Goal: Contribute content: Add original content to the website for others to see

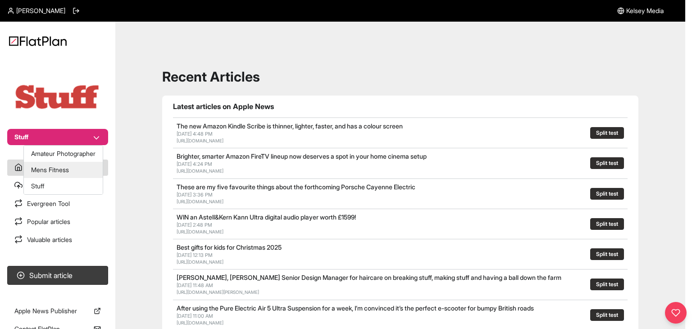
click at [72, 169] on button "Mens Fitness" at bounding box center [63, 170] width 79 height 16
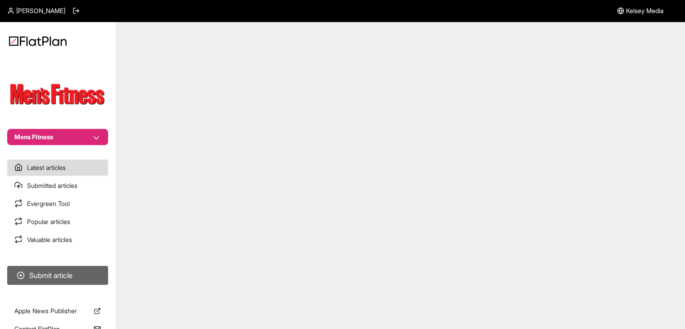
click at [76, 267] on button "Submit article" at bounding box center [57, 275] width 101 height 19
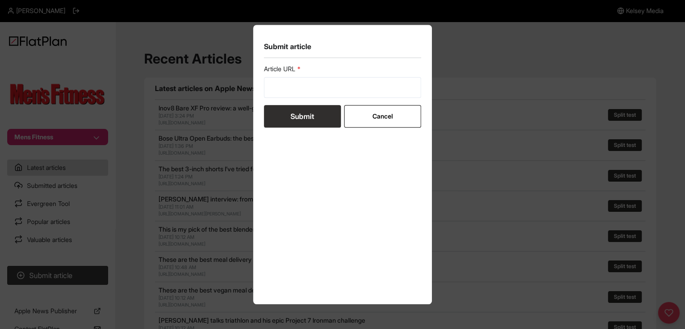
click at [351, 70] on label "Article URL" at bounding box center [343, 68] width 158 height 9
click at [342, 83] on input "url" at bounding box center [343, 87] width 158 height 21
paste input "https://mensfitness.co.uk/features/understanding-ptsd-who-it-can-affect-how-to-…"
type input "https://mensfitness.co.uk/features/understanding-ptsd-who-it-can-affect-how-to-…"
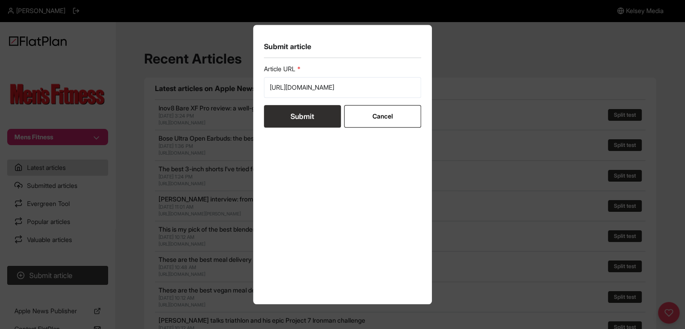
click at [313, 110] on button "Submit" at bounding box center [302, 116] width 77 height 23
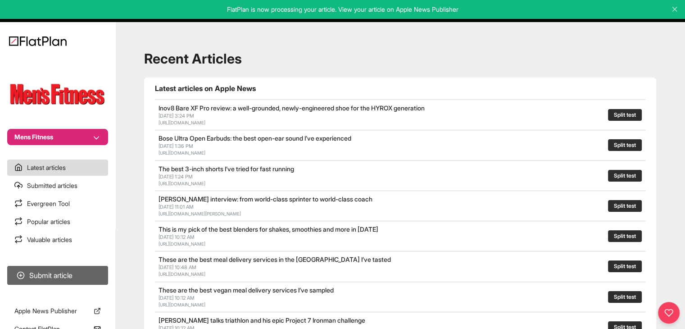
click at [61, 273] on button "Submit article" at bounding box center [57, 275] width 101 height 19
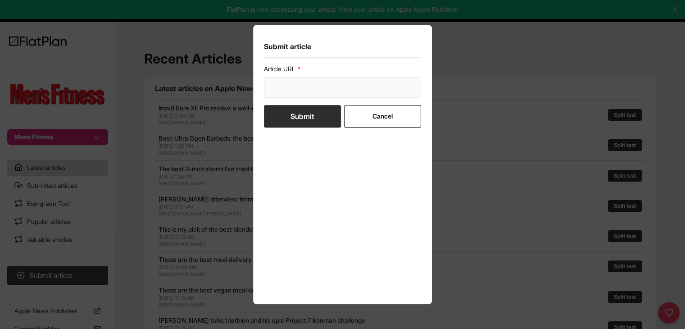
click at [290, 88] on input "url" at bounding box center [343, 87] width 158 height 21
paste input "https://mensfitness.co.uk/health/when-not-to-work-out-four-times-it-does-more-h…"
type input "https://mensfitness.co.uk/health/when-not-to-work-out-four-times-it-does-more-h…"
click at [289, 119] on button "Submit" at bounding box center [302, 116] width 77 height 23
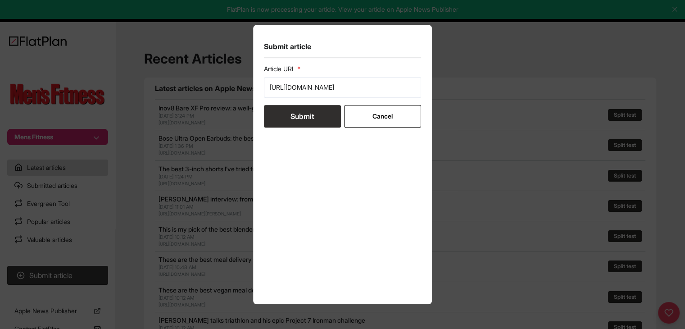
scroll to position [0, 0]
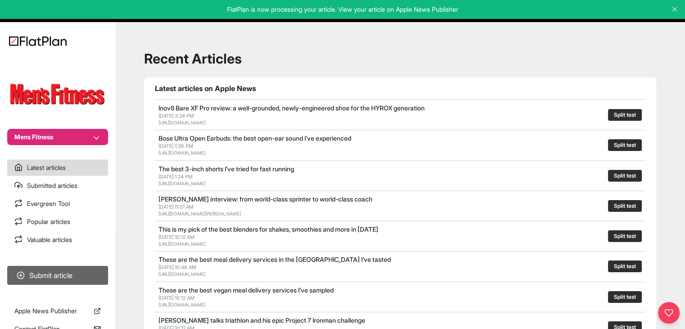
click at [79, 279] on button "Submit article" at bounding box center [57, 275] width 101 height 19
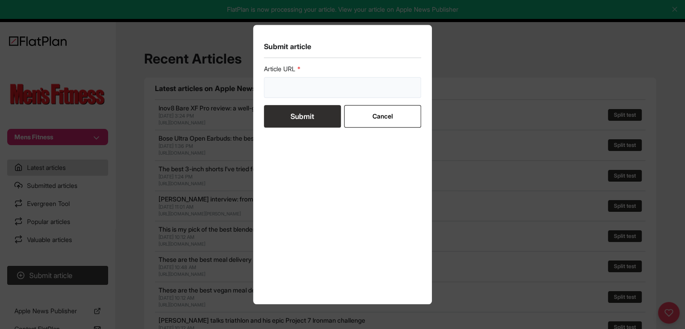
click at [290, 97] on input "url" at bounding box center [343, 87] width 158 height 21
paste input "https://mensfitness.co.uk/health/long-read-how-your-gut-health-affects-your-men…"
type input "https://mensfitness.co.uk/health/long-read-how-your-gut-health-affects-your-men…"
click at [288, 112] on button "Submit" at bounding box center [302, 116] width 77 height 23
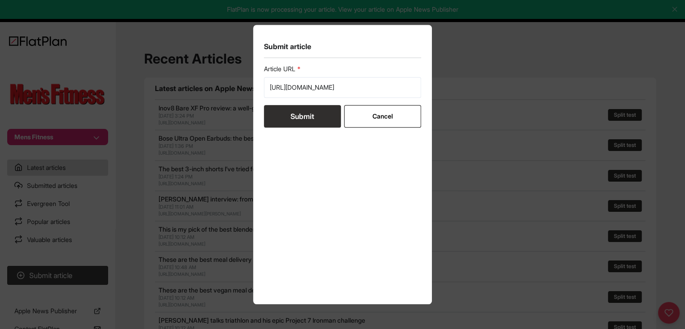
scroll to position [0, 0]
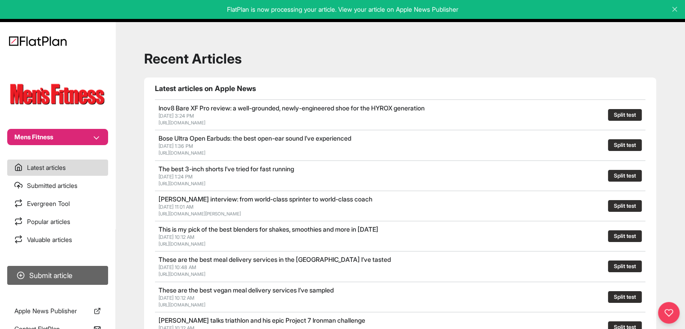
click at [70, 278] on button "Submit article" at bounding box center [57, 275] width 101 height 19
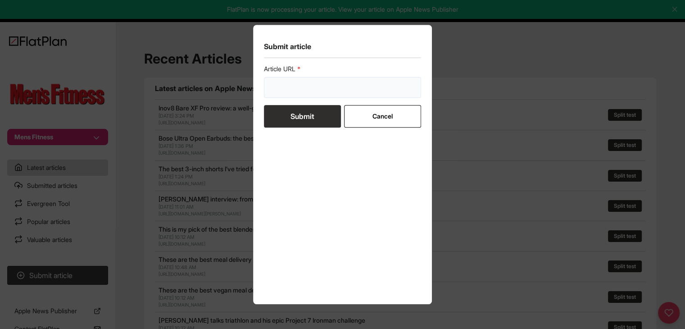
click at [295, 89] on input "url" at bounding box center [343, 87] width 158 height 21
paste input "https://mensfitness.co.uk/health/mental-health/7-ways-more-productive-every-day/"
type input "https://mensfitness.co.uk/health/mental-health/7-ways-more-productive-every-day/"
click at [295, 109] on button "Submit" at bounding box center [302, 116] width 77 height 23
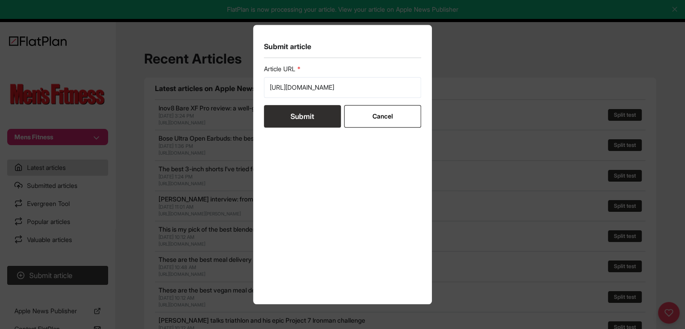
scroll to position [0, 0]
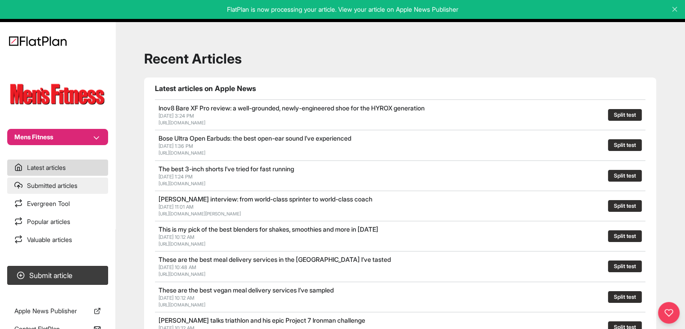
click at [64, 191] on link "Submitted articles" at bounding box center [57, 185] width 101 height 16
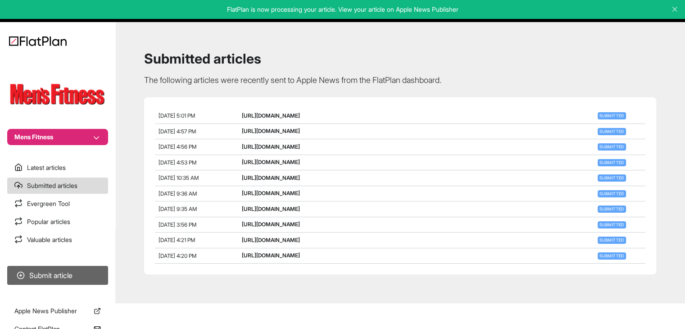
click at [50, 272] on button "Submit article" at bounding box center [57, 275] width 101 height 19
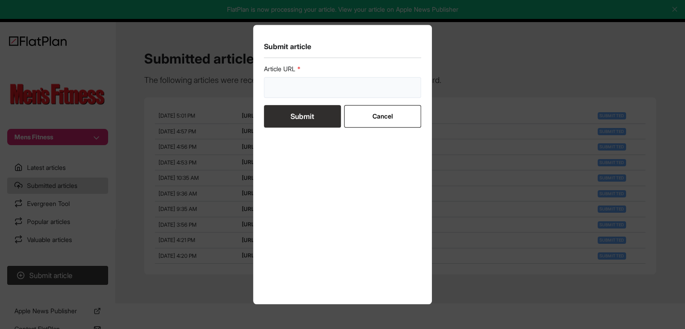
click at [287, 94] on input "url" at bounding box center [343, 87] width 158 height 21
paste input "https://mensfitness.co.uk/health/when-not-to-work-out-four-times-it-does-more-h…"
type input "https://mensfitness.co.uk/health/when-not-to-work-out-four-times-it-does-more-h…"
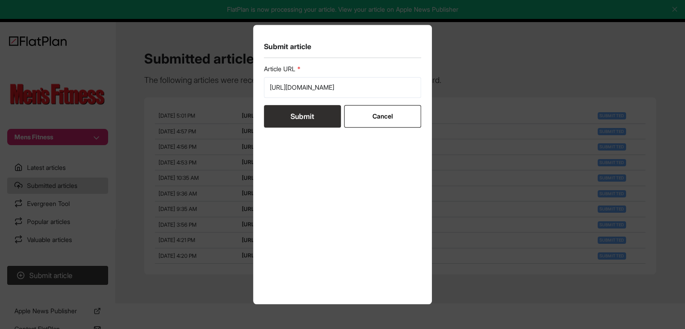
click at [281, 106] on button "Submit" at bounding box center [302, 116] width 77 height 23
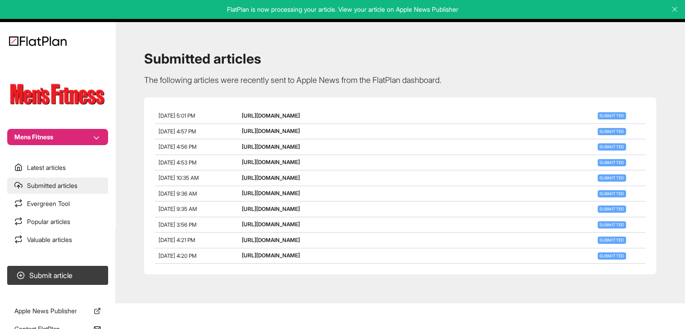
click at [85, 186] on link "Submitted articles" at bounding box center [57, 185] width 101 height 16
click at [76, 195] on section "Latest articles Submitted articles Evergreen Tool Popular articles Valuable art…" at bounding box center [57, 203] width 115 height 88
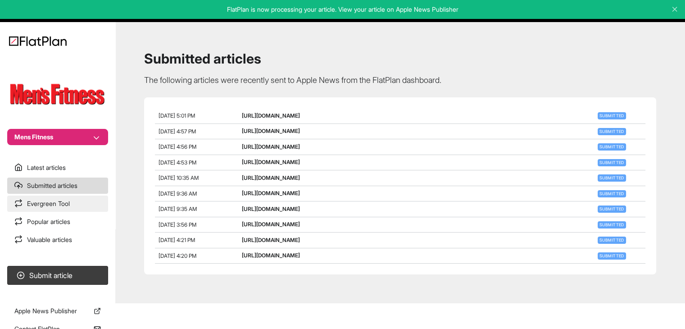
click at [77, 199] on link "Evergreen Tool" at bounding box center [57, 203] width 101 height 16
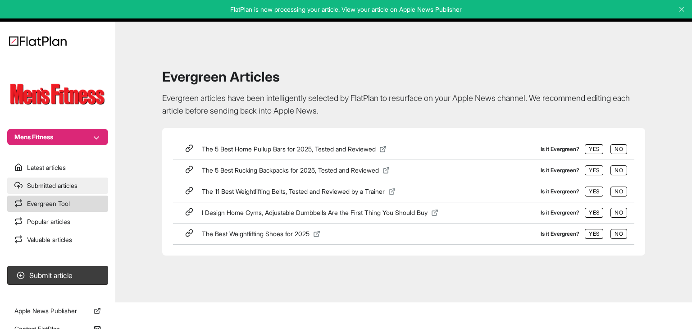
click at [82, 190] on link "Submitted articles" at bounding box center [57, 185] width 101 height 16
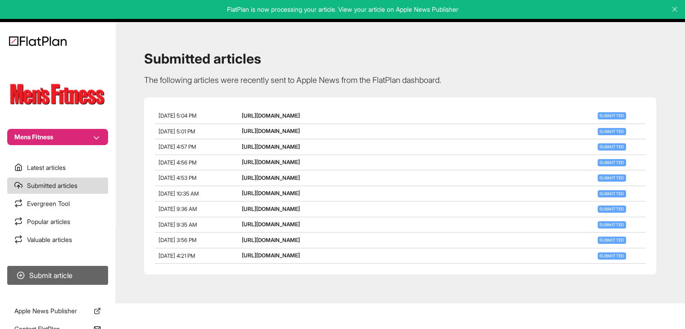
click at [93, 276] on button "Submit article" at bounding box center [57, 275] width 101 height 19
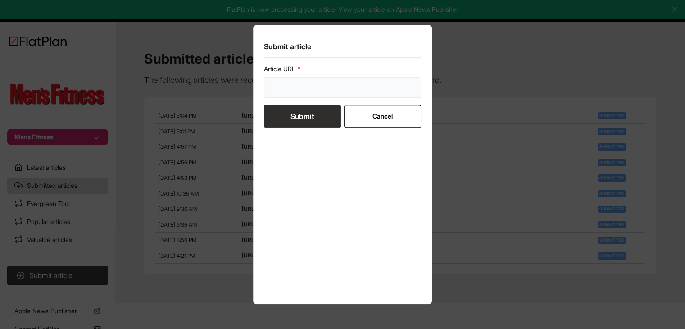
click at [294, 94] on input "url" at bounding box center [343, 87] width 158 height 21
paste input "https://mensfitness.co.uk/health/mental-health/how-to-overcome-impostor-syndrom…"
type input "https://mensfitness.co.uk/health/mental-health/how-to-overcome-impostor-syndrom…"
click at [294, 113] on button "Submit" at bounding box center [302, 116] width 77 height 23
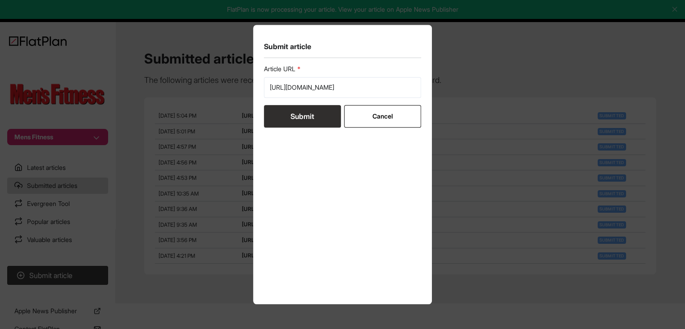
scroll to position [0, 0]
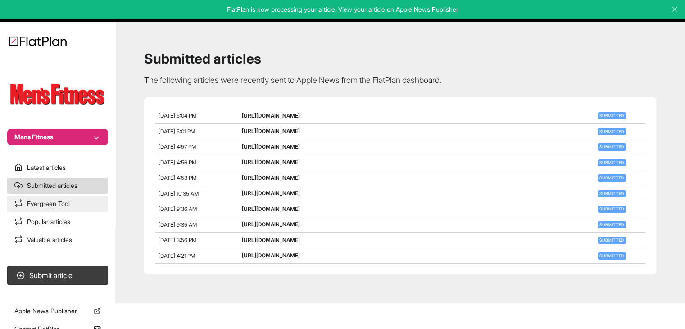
click at [76, 196] on link "Evergreen Tool" at bounding box center [57, 203] width 101 height 16
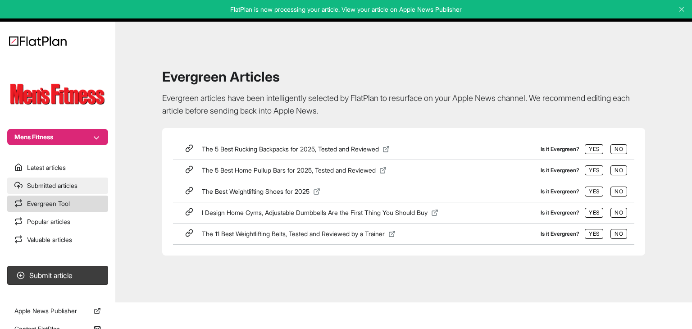
click at [79, 191] on link "Submitted articles" at bounding box center [57, 185] width 101 height 16
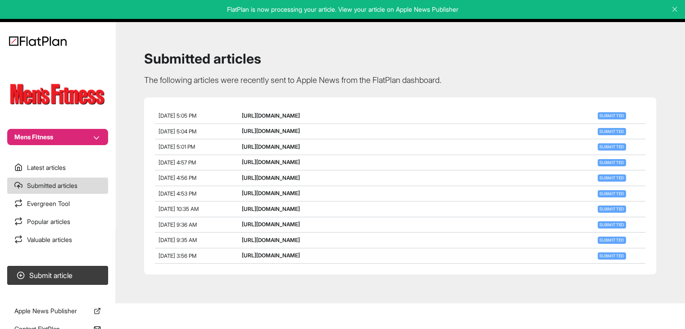
click at [91, 139] on button "Mens Fitness" at bounding box center [57, 137] width 101 height 16
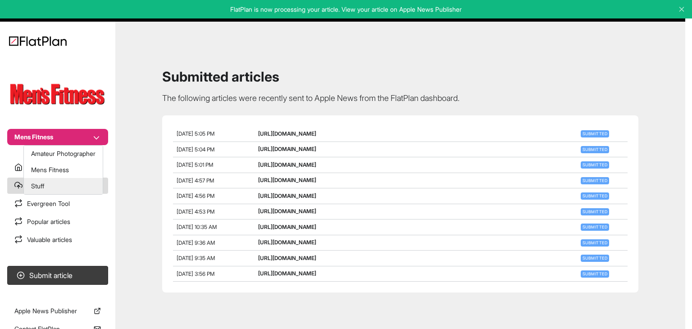
click at [58, 186] on button "Stuff" at bounding box center [63, 186] width 79 height 16
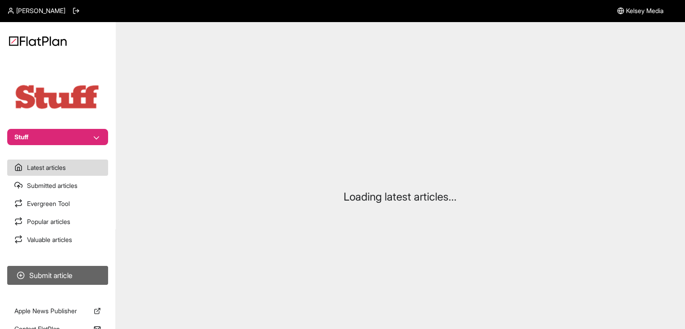
click at [73, 275] on button "Submit article" at bounding box center [57, 275] width 101 height 19
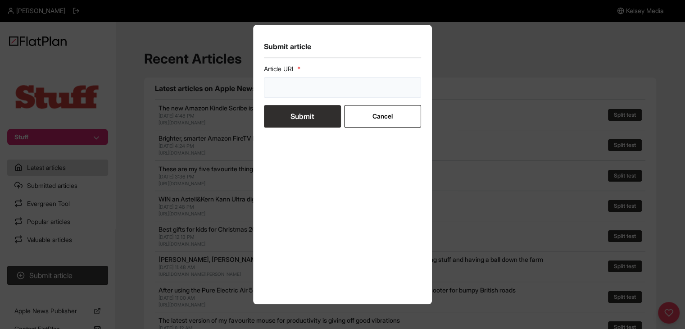
click at [289, 91] on input "url" at bounding box center [343, 87] width 158 height 21
paste input "https://www.stuff.tv/review/steelseries-arctis-nova-elite-review/"
type input "https://www.stuff.tv/review/steelseries-arctis-nova-elite-review/"
click at [287, 114] on button "Submit" at bounding box center [302, 116] width 77 height 23
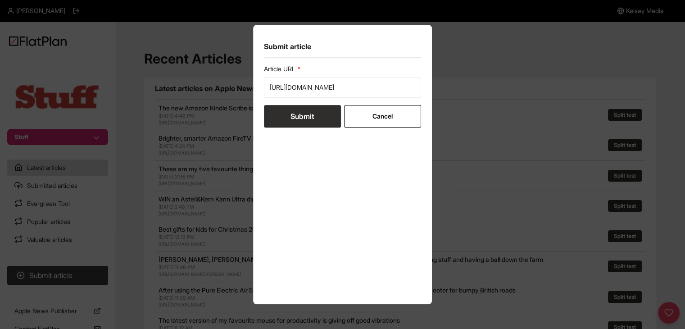
scroll to position [0, 0]
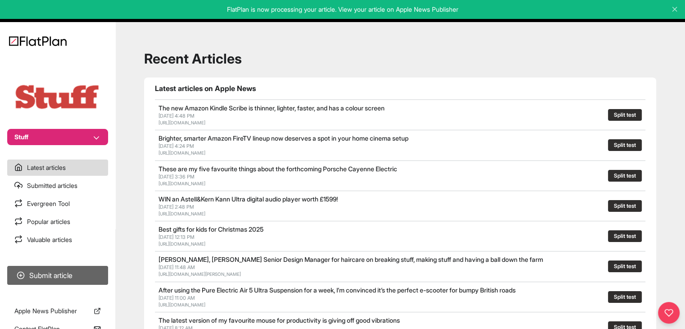
click at [99, 269] on button "Submit article" at bounding box center [57, 275] width 101 height 19
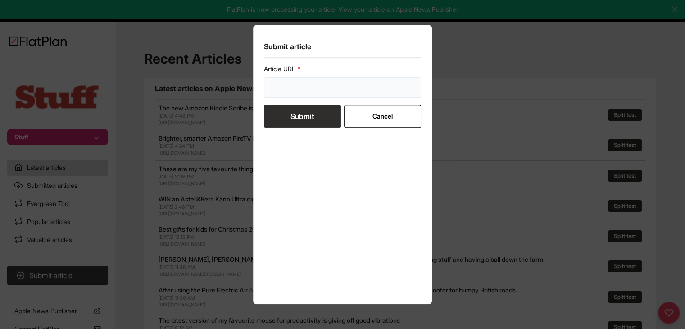
click at [309, 85] on input "url" at bounding box center [343, 87] width 158 height 21
paste input "https://www.stuff.tv/features/best-flip-phones/"
type input "https://www.stuff.tv/features/best-flip-phones/"
click at [305, 111] on button "Submit" at bounding box center [302, 116] width 77 height 23
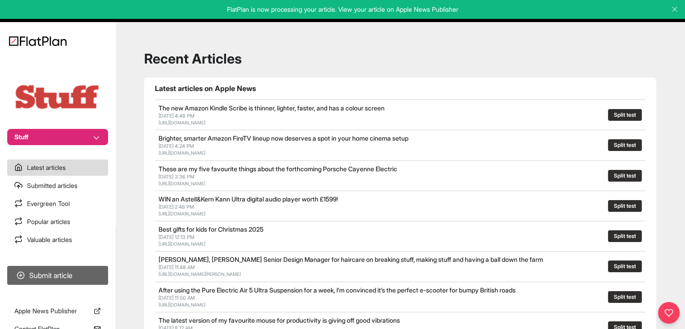
click at [98, 273] on button "Submit article" at bounding box center [57, 275] width 101 height 19
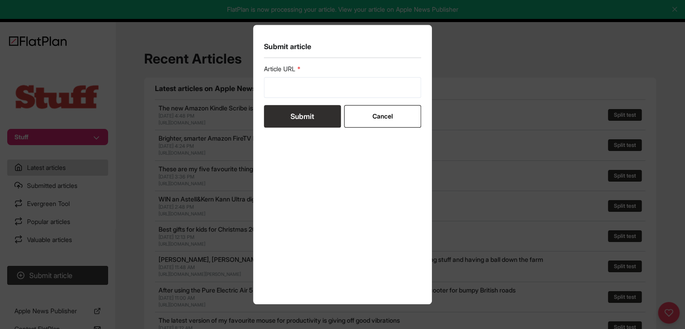
drag, startPoint x: 297, startPoint y: 71, endPoint x: 295, endPoint y: 92, distance: 21.2
click at [297, 71] on label "Article URL" at bounding box center [343, 68] width 158 height 9
click at [295, 96] on input "url" at bounding box center [343, 87] width 158 height 21
paste input "https://www.stuff.tv/features/best-upcoming-tv-shows/"
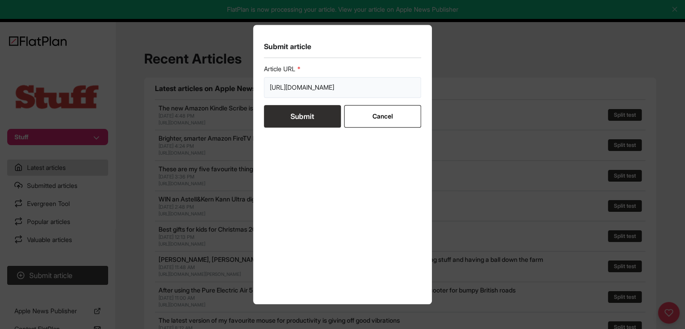
type input "https://www.stuff.tv/features/best-upcoming-tv-shows/"
click at [295, 117] on button "Submit" at bounding box center [302, 116] width 77 height 23
